Goal: Task Accomplishment & Management: Complete application form

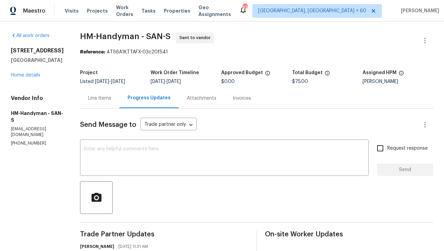
scroll to position [89, 0]
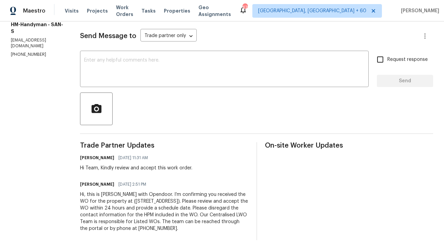
drag, startPoint x: 220, startPoint y: 230, endPoint x: 84, endPoint y: 192, distance: 141.0
click at [84, 192] on div "All work orders 2644 La Costa Ave Carlsbad, CA 92009 Home details Vendor Info H…" at bounding box center [222, 92] width 444 height 318
copy div "Hi, this is Anthony with Opendoor. I’m confirming you received the WO for the p…"
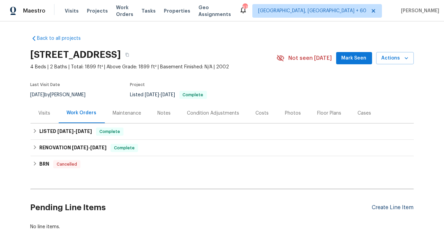
click at [390, 204] on div "Create Line Item" at bounding box center [393, 207] width 42 height 6
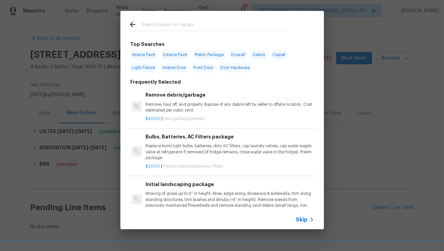
click at [194, 32] on div at bounding box center [207, 24] width 173 height 27
click at [198, 26] on input "text" at bounding box center [214, 25] width 144 height 10
paste input "Windows & Skylights"
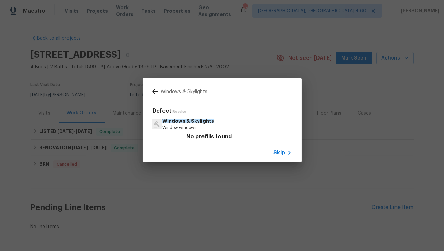
type input "Windows & Skylights"
click at [187, 123] on p "Windows & Skylights" at bounding box center [189, 120] width 52 height 7
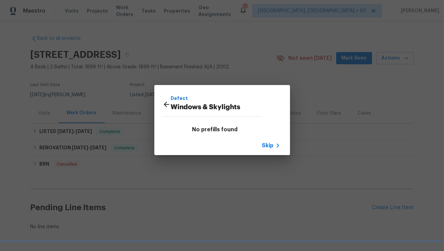
click at [163, 103] on icon at bounding box center [167, 104] width 8 height 8
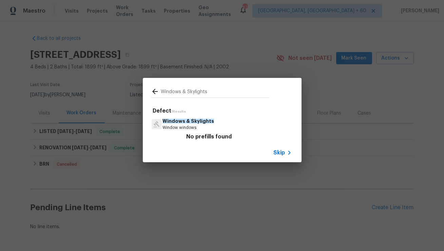
drag, startPoint x: 185, startPoint y: 93, endPoint x: 265, endPoint y: 93, distance: 79.5
click at [264, 93] on input "Windows & Skylights" at bounding box center [215, 92] width 109 height 10
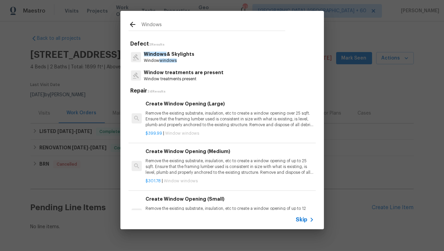
type input "Windows"
click at [206, 108] on div "Create Window Opening (Large) Remove the existing substrate, insulation, etc to…" at bounding box center [230, 114] width 168 height 28
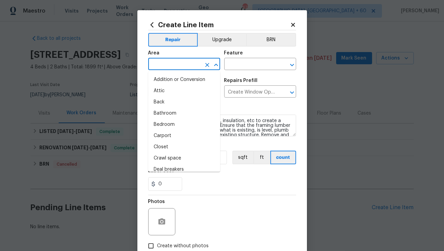
click at [182, 67] on input "text" at bounding box center [174, 64] width 53 height 11
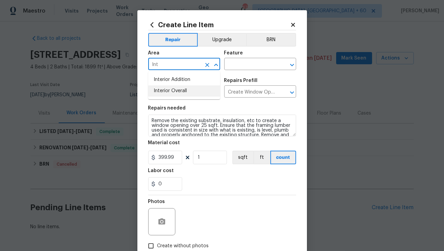
click at [168, 92] on li "Interior Overall" at bounding box center [184, 90] width 72 height 11
type input "Interior Overall"
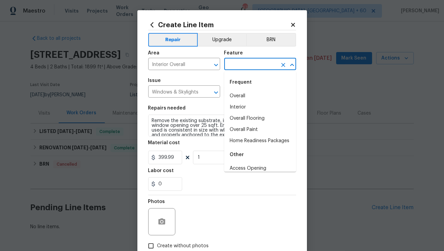
click at [255, 68] on input "text" at bounding box center [250, 64] width 53 height 11
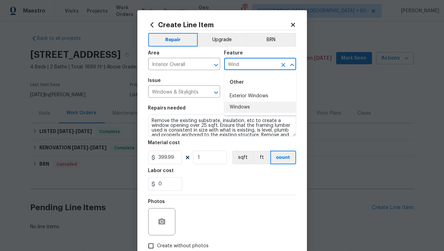
click at [237, 111] on li "Windows" at bounding box center [260, 107] width 72 height 11
type input "Windows"
click at [183, 95] on input "Windows & Skylights" at bounding box center [174, 92] width 53 height 11
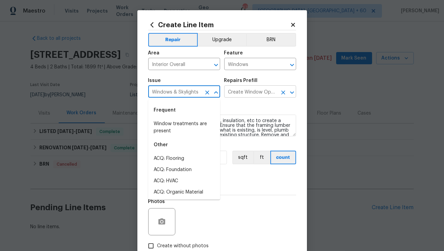
click at [251, 93] on input "Create Window Opening (Large) $399.99" at bounding box center [250, 92] width 53 height 11
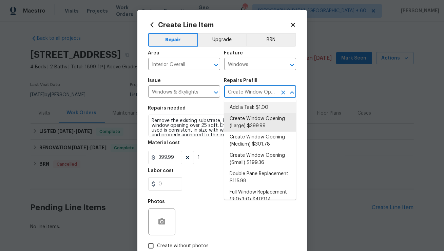
click at [249, 109] on li "Add a Task $1.00" at bounding box center [260, 107] width 72 height 11
type input "Add a Task $1.00"
type textarea "HPM to detail"
type input "1"
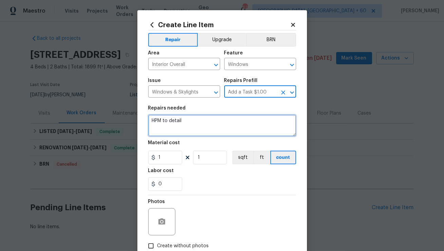
click at [212, 126] on textarea "HPM to detail" at bounding box center [222, 125] width 148 height 22
paste textarea "Received feedback that several window seals are failing. Please inspect and pro…"
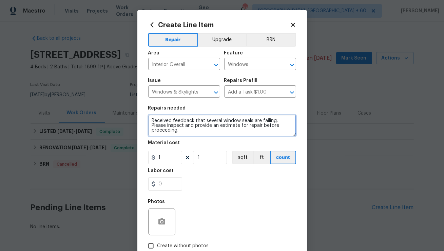
type textarea "Received feedback that several window seals are failing. Please inspect and pro…"
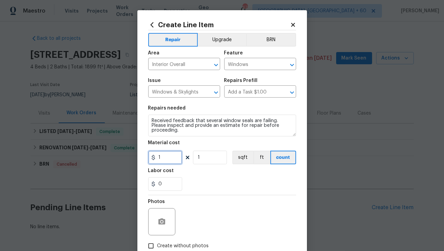
click at [166, 163] on input "1" at bounding box center [165, 157] width 34 height 14
type input "75"
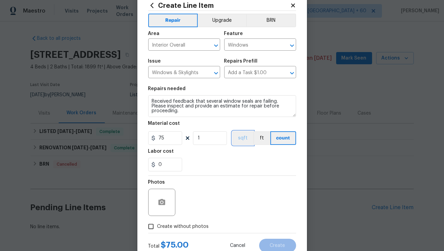
scroll to position [31, 0]
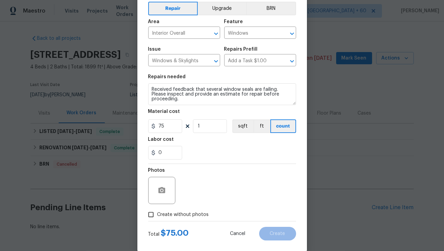
click at [151, 212] on input "Create without photos" at bounding box center [151, 214] width 13 height 13
checkbox input "true"
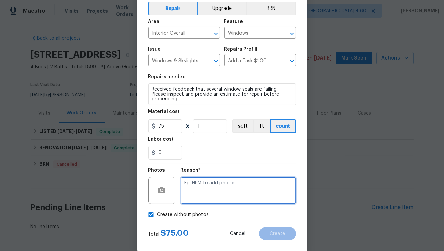
click at [213, 188] on textarea at bounding box center [238, 190] width 115 height 27
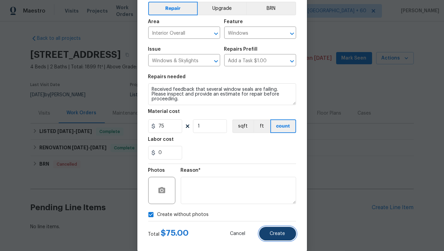
click at [271, 232] on span "Create" at bounding box center [277, 233] width 15 height 5
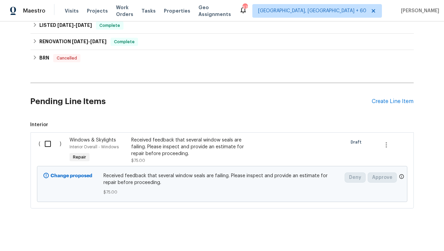
scroll to position [109, 0]
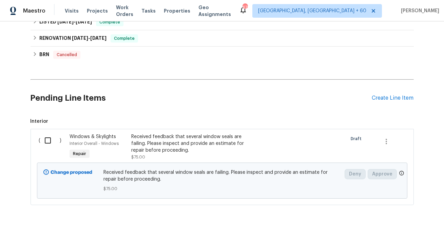
click at [49, 140] on input "checkbox" at bounding box center [50, 140] width 19 height 14
checkbox input "true"
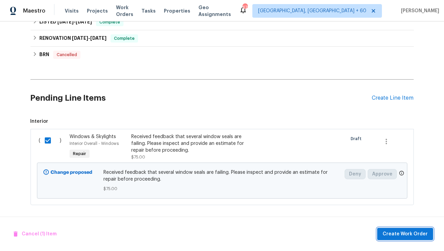
click at [404, 232] on span "Create Work Order" at bounding box center [405, 234] width 45 height 8
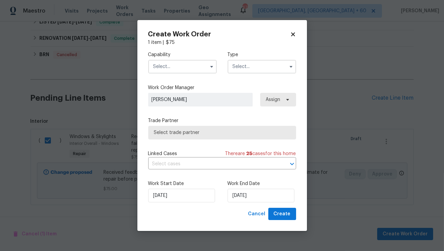
click at [175, 66] on input "text" at bounding box center [182, 67] width 69 height 14
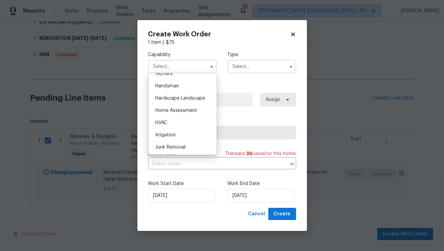
scroll to position [352, 0]
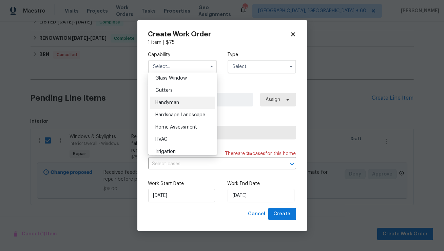
click at [180, 108] on div "Handyman" at bounding box center [182, 102] width 65 height 12
type input "Handyman"
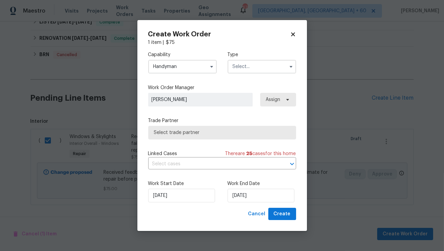
click at [274, 63] on input "text" at bounding box center [262, 67] width 69 height 14
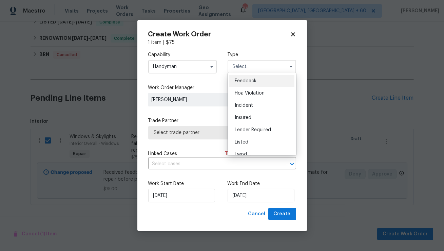
click at [243, 78] on span "Feedback" at bounding box center [246, 80] width 22 height 5
type input "Feedback"
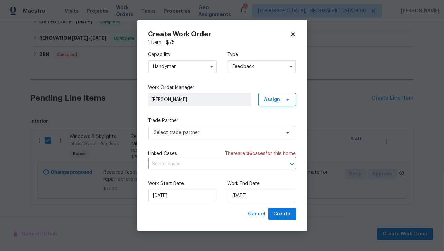
click at [200, 125] on div "Trade Partner Select trade partner" at bounding box center [222, 128] width 148 height 22
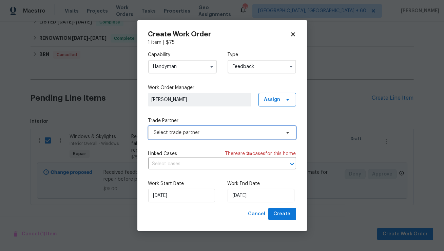
click at [194, 132] on span "Select trade partner" at bounding box center [217, 132] width 127 height 7
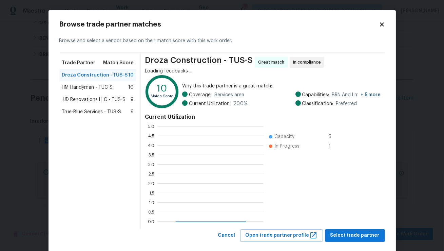
scroll to position [95, 105]
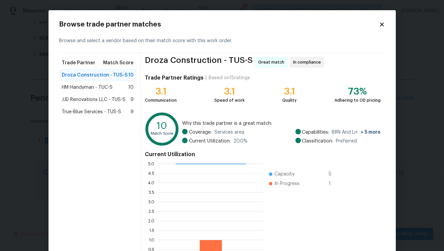
click at [83, 86] on span "HM-Handyman - TUC-S" at bounding box center [87, 87] width 51 height 7
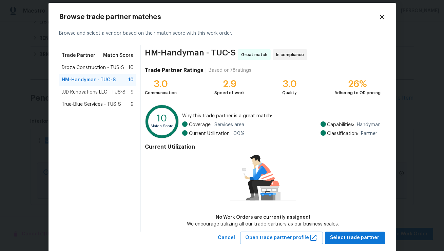
scroll to position [21, 0]
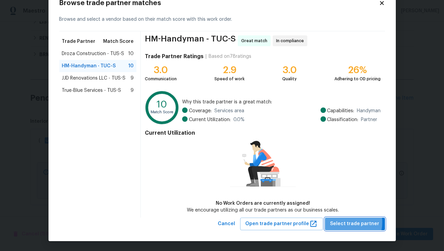
click at [345, 222] on span "Select trade partner" at bounding box center [355, 223] width 49 height 8
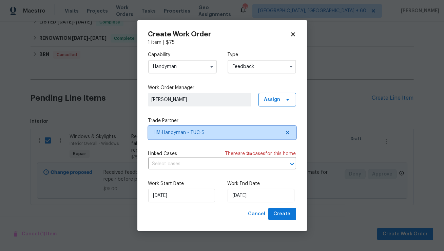
scroll to position [0, 0]
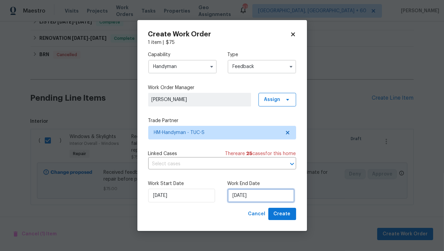
click at [242, 197] on input "16/09/2025" at bounding box center [261, 195] width 67 height 14
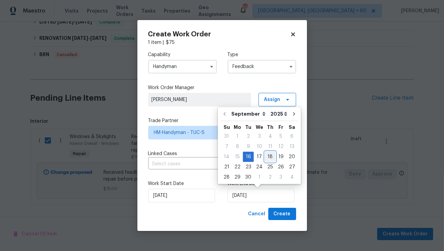
click at [271, 158] on div "18" at bounding box center [270, 157] width 11 height 10
type input "18/09/2025"
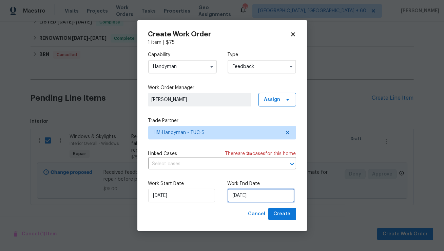
click at [266, 195] on input "18/09/2025" at bounding box center [261, 195] width 67 height 14
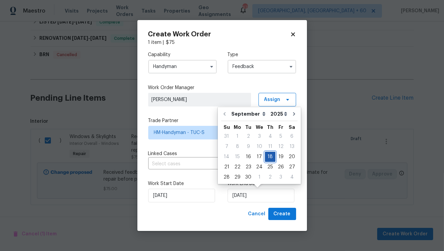
click at [268, 157] on div "18" at bounding box center [270, 157] width 11 height 10
click at [279, 196] on input "18/09/2025" at bounding box center [261, 195] width 67 height 14
click at [294, 198] on div "18/09/2025" at bounding box center [262, 195] width 69 height 14
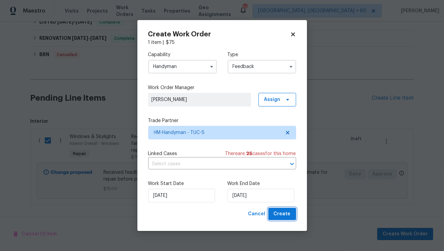
click at [289, 214] on span "Create" at bounding box center [282, 214] width 17 height 8
checkbox input "false"
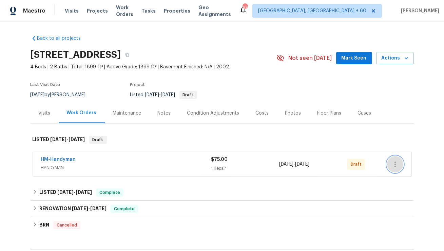
click at [393, 165] on icon "button" at bounding box center [396, 164] width 8 height 8
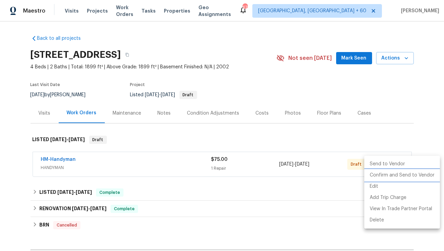
click at [379, 173] on li "Confirm and Send to Vendor" at bounding box center [403, 174] width 76 height 11
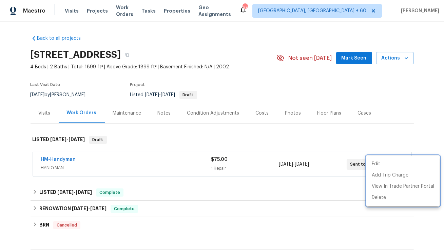
click at [69, 158] on div at bounding box center [222, 125] width 444 height 251
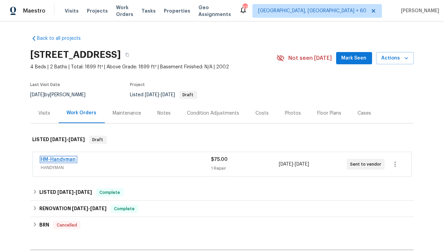
click at [64, 161] on link "HM-Handyman" at bounding box center [58, 159] width 35 height 5
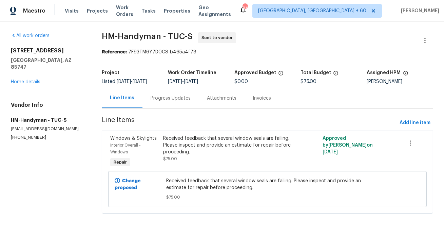
click at [162, 96] on div "Progress Updates" at bounding box center [171, 98] width 40 height 7
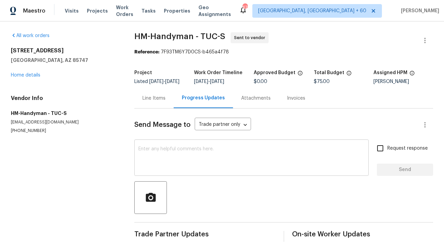
click at [162, 163] on textarea at bounding box center [252, 158] width 226 height 24
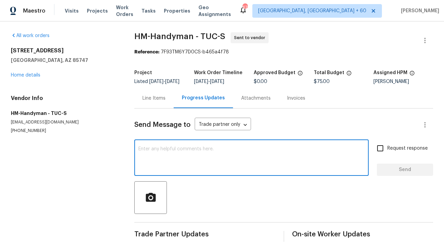
click at [178, 166] on textarea at bounding box center [252, 158] width 226 height 24
paste textarea "Hi, this is Anthony with Opendoor. I’m confirming you received the WO for the p…"
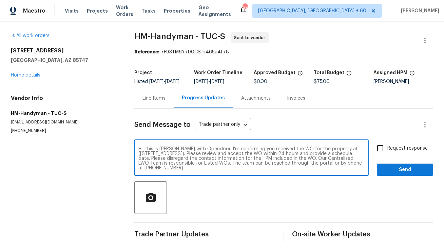
drag, startPoint x: 341, startPoint y: 153, endPoint x: 208, endPoint y: 159, distance: 133.6
click at [208, 159] on textarea "Hi, this is Anthony with Opendoor. I’m confirming you received the WO for the p…" at bounding box center [252, 158] width 226 height 24
paste textarea "8429 S Burien Rd, Tucson, AZ 85747"
type textarea "Hi, this is Anthony with Opendoor. I’m confirming you received the WO for the p…"
click at [224, 176] on div "Hi, this is Anthony with Opendoor. I’m confirming you received the WO for the p…" at bounding box center [251, 158] width 235 height 35
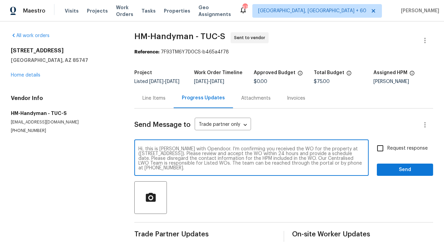
click at [207, 170] on textarea "Hi, this is Anthony with Opendoor. I’m confirming you received the WO for the p…" at bounding box center [252, 158] width 226 height 24
click at [387, 153] on input "Request response" at bounding box center [381, 148] width 14 height 14
checkbox input "true"
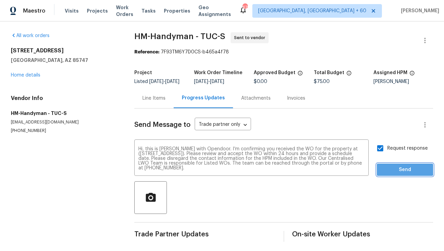
click at [397, 174] on span "Send" at bounding box center [405, 169] width 45 height 8
